Goal: Book appointment/travel/reservation

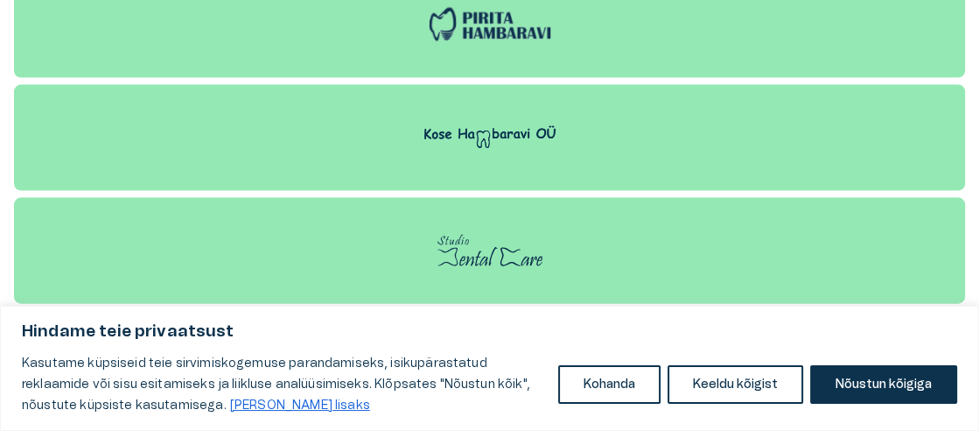
scroll to position [3266, 0]
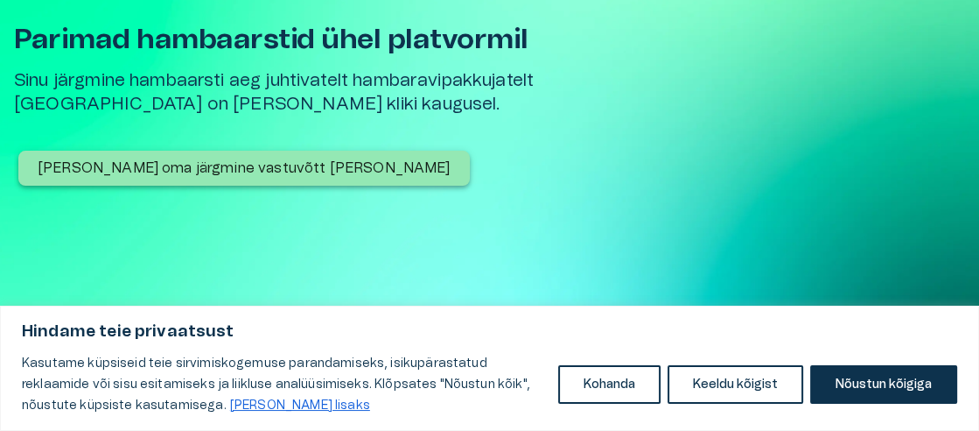
scroll to position [116, 0]
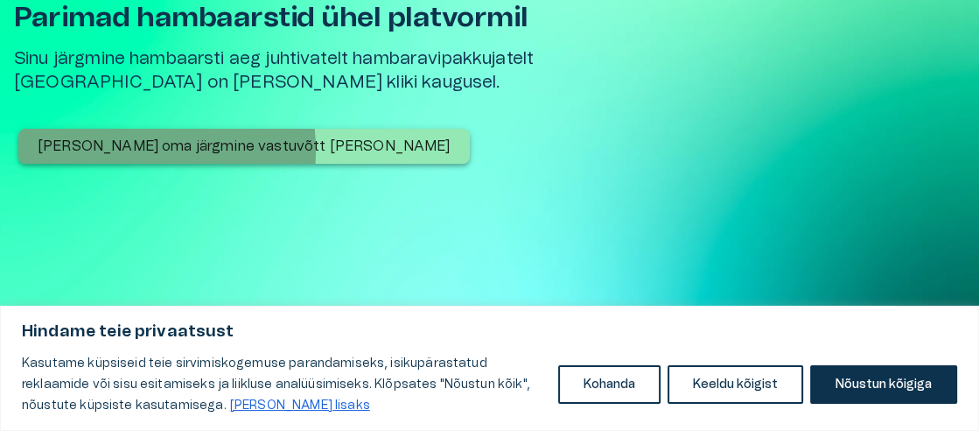
click at [117, 150] on p "[PERSON_NAME] oma järgmine vastuvõtt [PERSON_NAME]" at bounding box center [244, 146] width 413 height 21
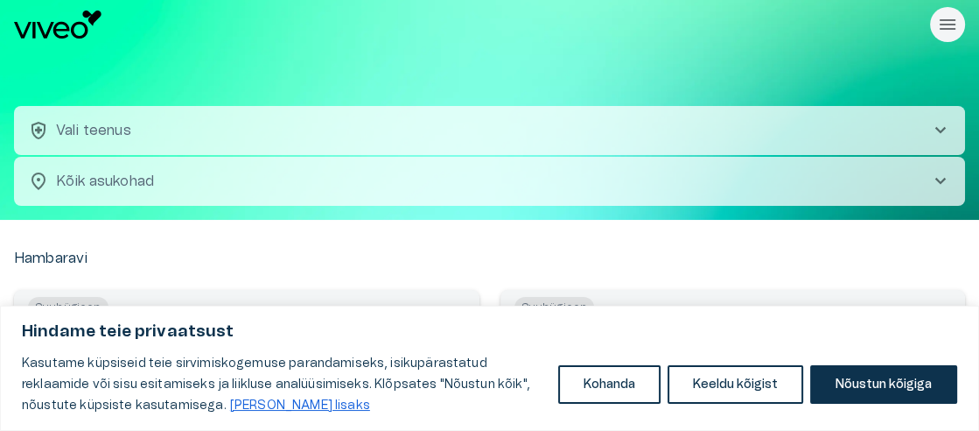
click at [932, 125] on span "chevron_right" at bounding box center [940, 130] width 21 height 21
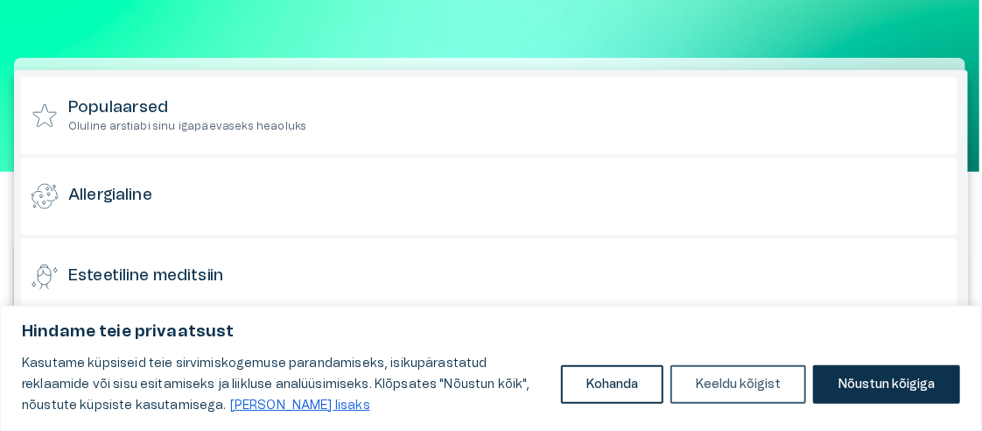
click at [731, 387] on button "Keeldu kõigist" at bounding box center [738, 384] width 136 height 39
